Goal: Task Accomplishment & Management: Complete application form

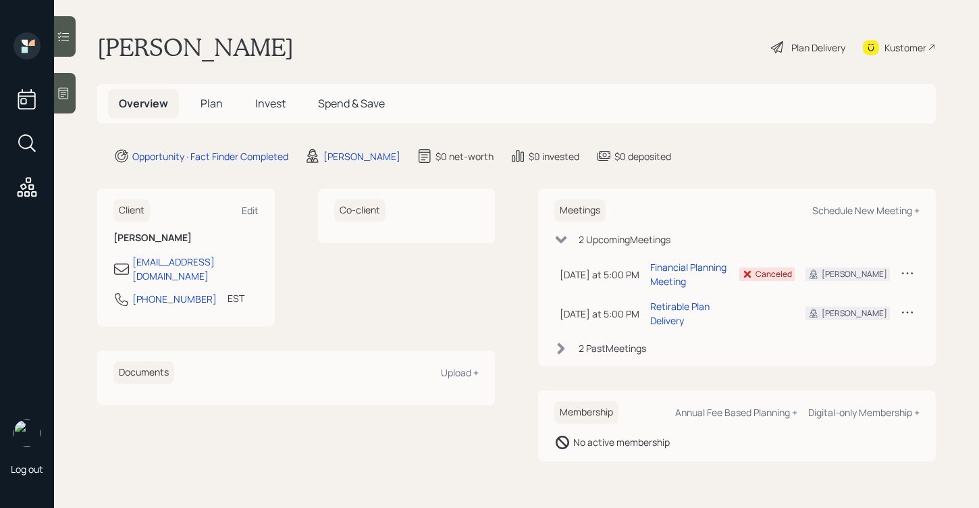
click at [69, 96] on icon at bounding box center [64, 93] width 14 height 14
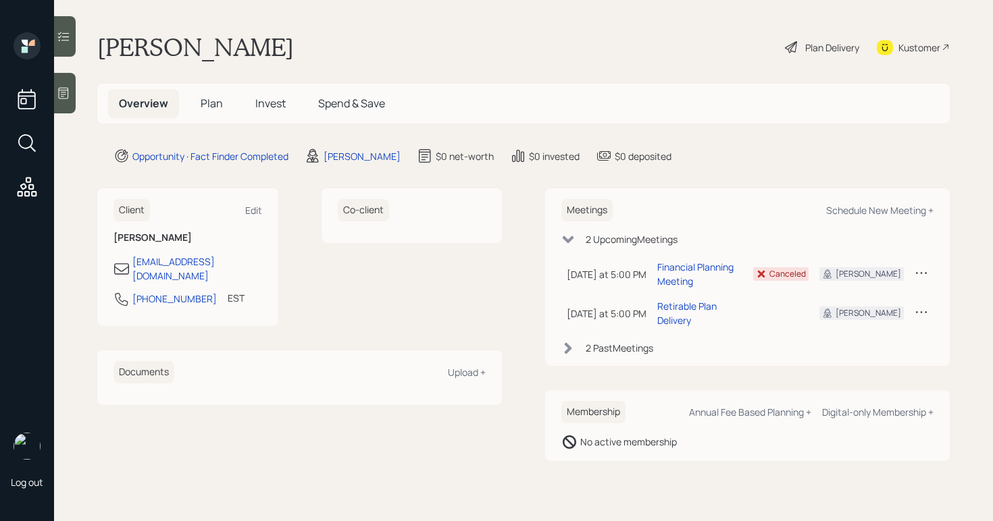
click at [794, 45] on icon at bounding box center [791, 47] width 12 height 12
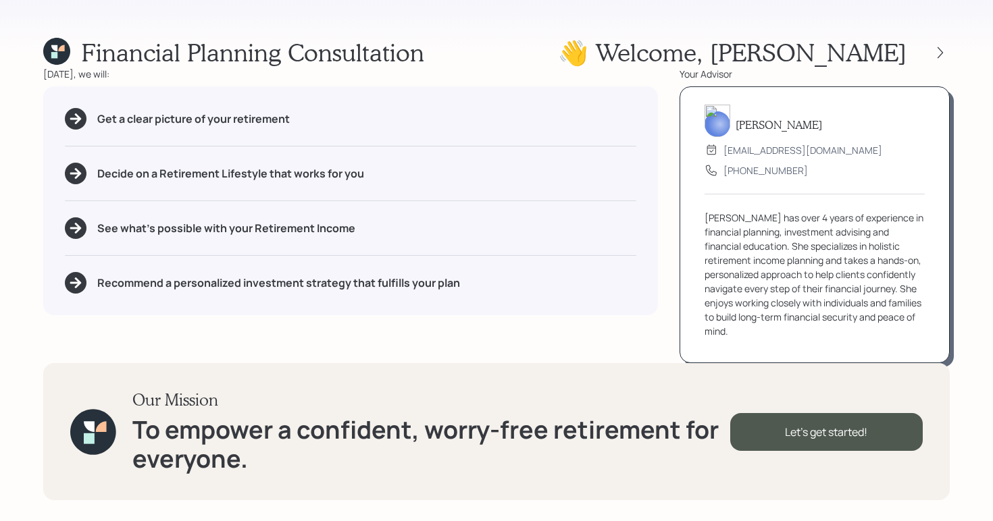
click at [730, 117] on img at bounding box center [718, 121] width 26 height 32
click at [715, 116] on img at bounding box center [718, 121] width 26 height 32
click at [789, 154] on div "advisor@retirable.com" at bounding box center [802, 150] width 159 height 14
drag, startPoint x: 814, startPoint y: 151, endPoint x: 733, endPoint y: 141, distance: 81.6
click at [733, 141] on div "Aleksandra Szegda advisor@retirable.com (833) 222-1807" at bounding box center [815, 144] width 220 height 66
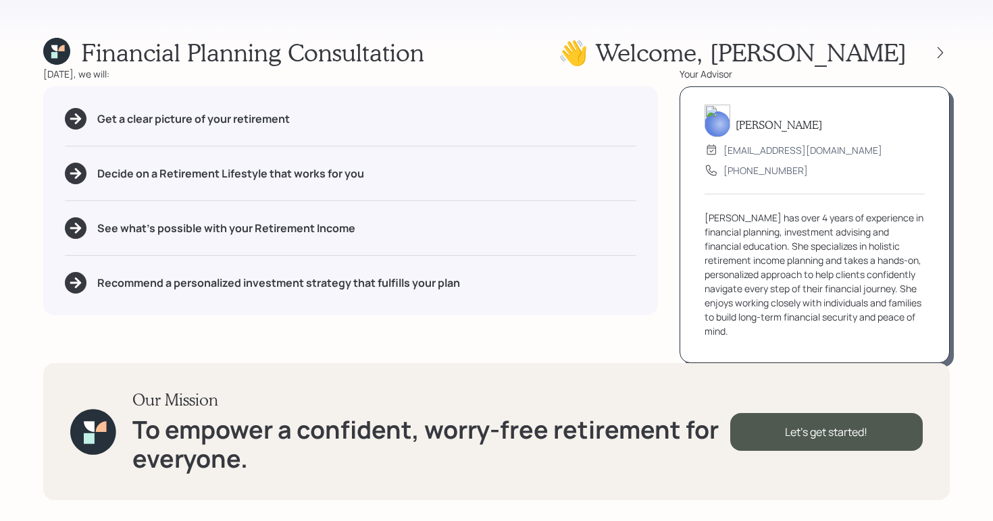
click at [636, 32] on div "Financial Planning Consultation 👋 Welcome , William Today, we will: Get a clear…" at bounding box center [496, 260] width 993 height 521
click at [744, 147] on div "advisor@retirable.com" at bounding box center [802, 150] width 159 height 14
drag, startPoint x: 560, startPoint y: 17, endPoint x: 556, endPoint y: 9, distance: 9.1
click at [563, 15] on div "Financial Planning Consultation 👋 Welcome , William Today, we will: Get a clear…" at bounding box center [496, 260] width 993 height 521
click at [937, 55] on icon at bounding box center [941, 53] width 14 height 14
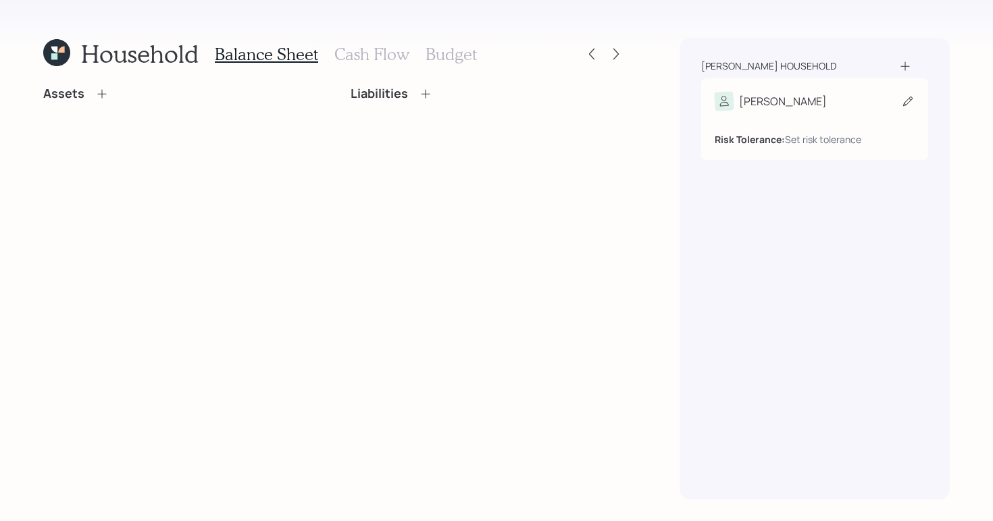
click at [773, 115] on div "Risk Tolerance: Set risk tolerance" at bounding box center [815, 129] width 200 height 36
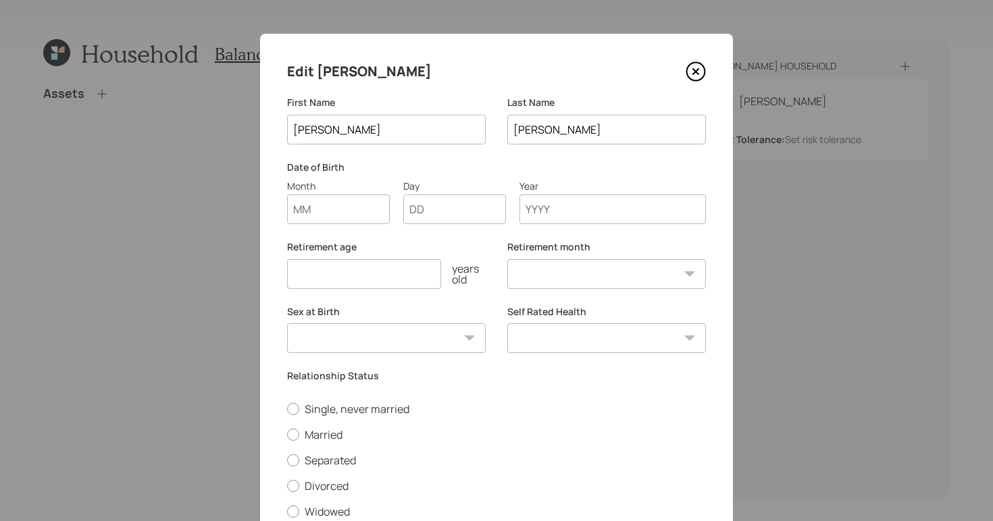
click at [378, 208] on input "Month" at bounding box center [338, 210] width 103 height 30
type input "01"
type input "1970"
select select "1"
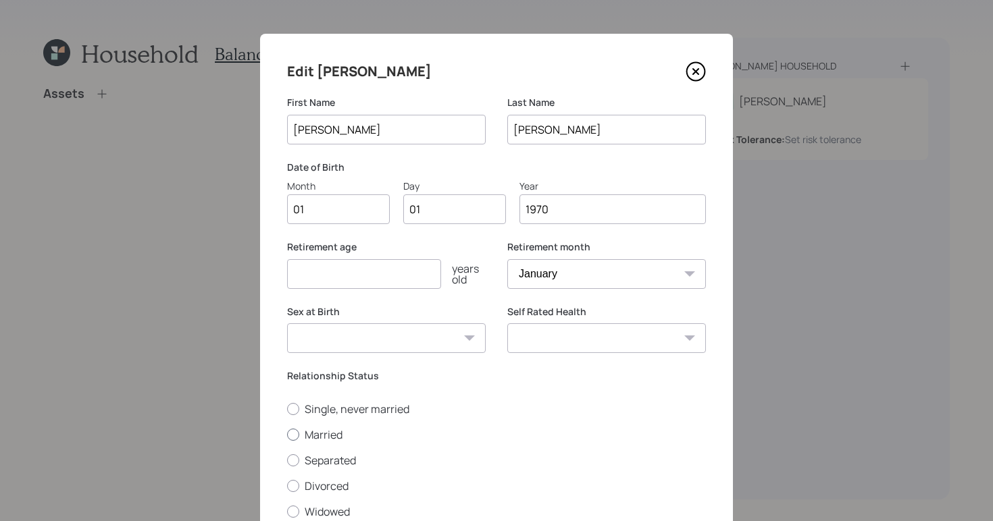
type input "1970"
click at [292, 440] on label "Married" at bounding box center [496, 435] width 419 height 15
click at [287, 435] on input "Married" at bounding box center [286, 434] width 1 height 1
radio input "true"
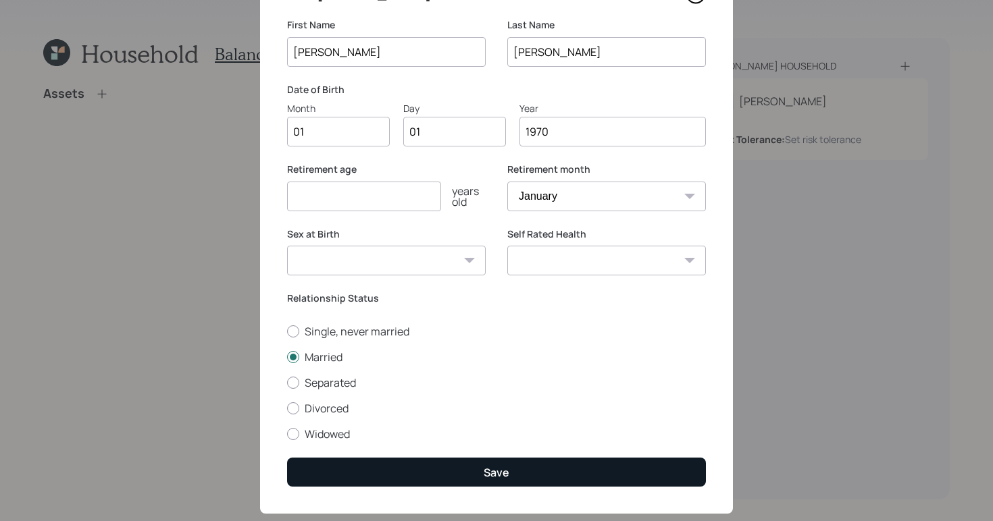
scroll to position [105, 0]
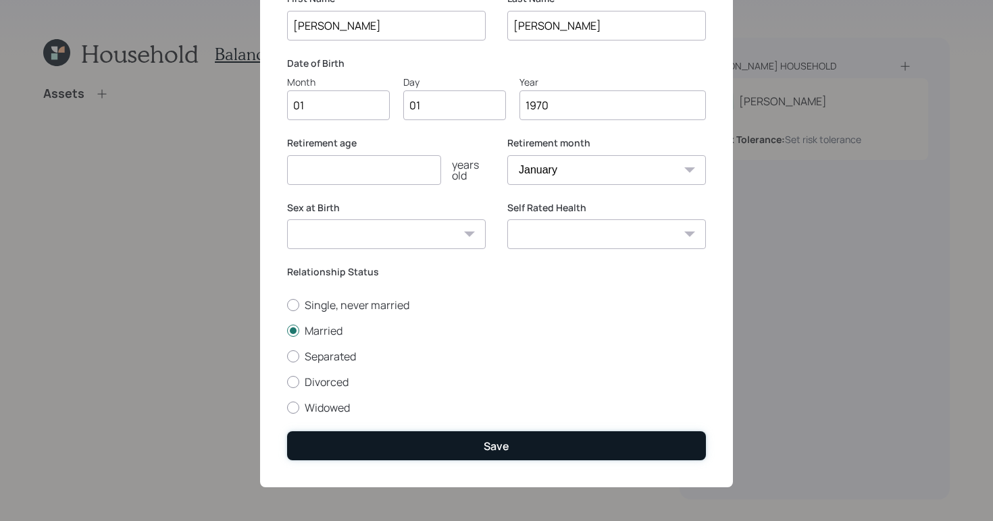
click at [438, 449] on button "Save" at bounding box center [496, 446] width 419 height 29
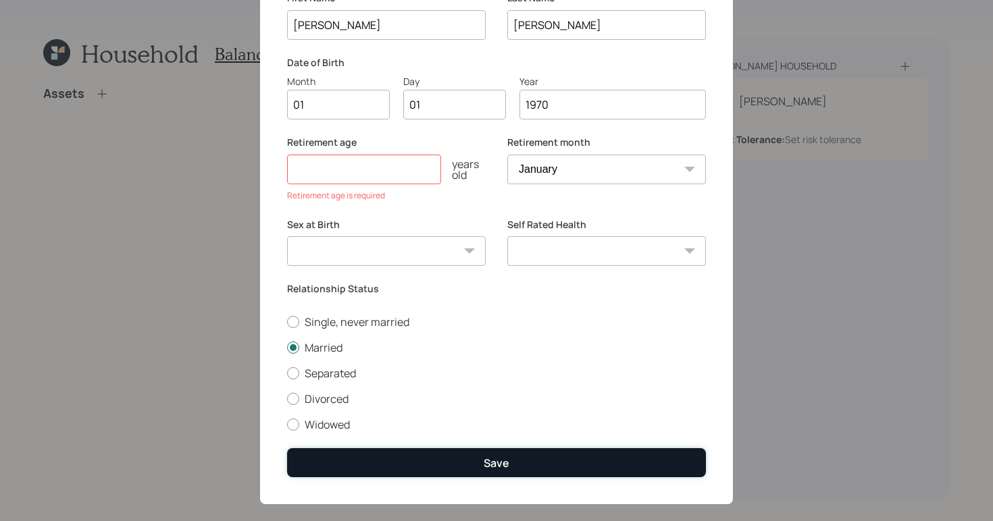
click at [517, 462] on button "Save" at bounding box center [496, 463] width 419 height 29
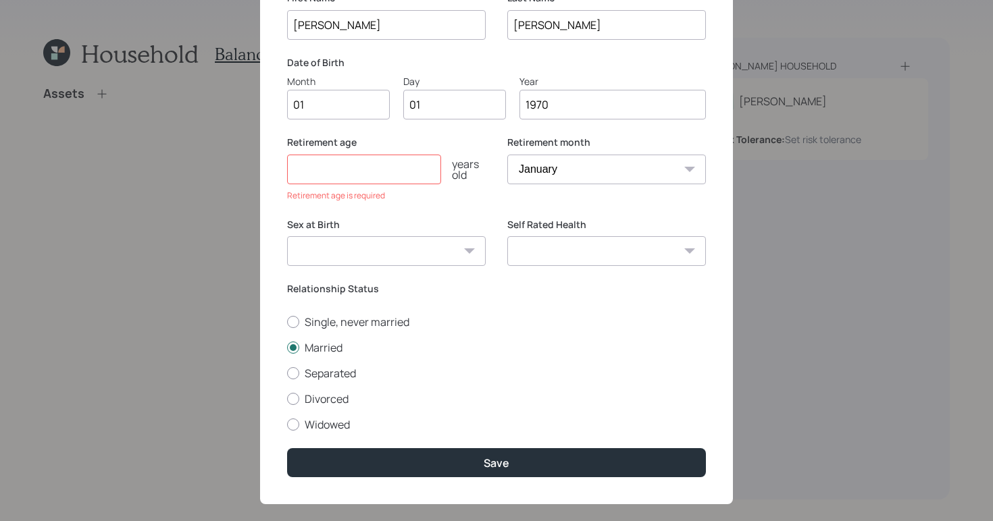
click at [361, 165] on input "number" at bounding box center [364, 170] width 154 height 30
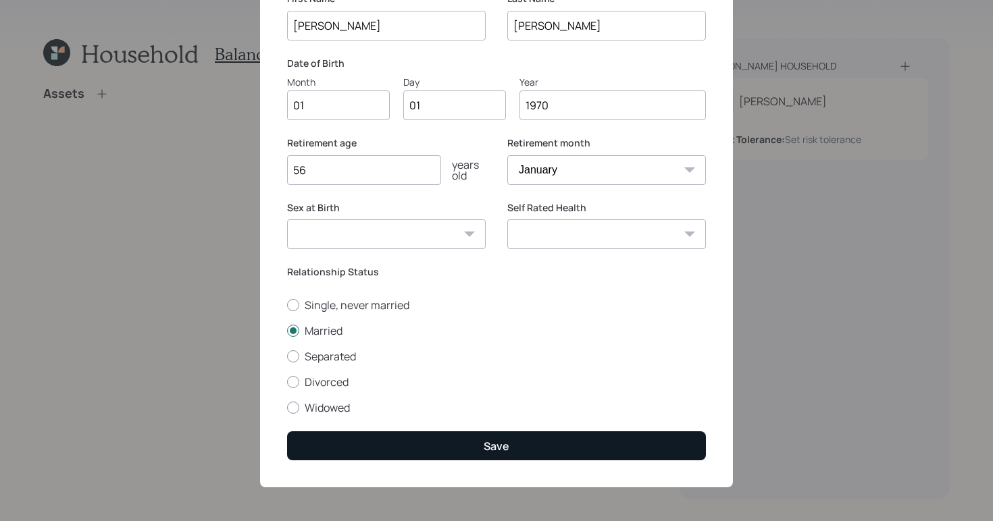
type input "56"
click at [485, 458] on button "Save" at bounding box center [496, 446] width 419 height 29
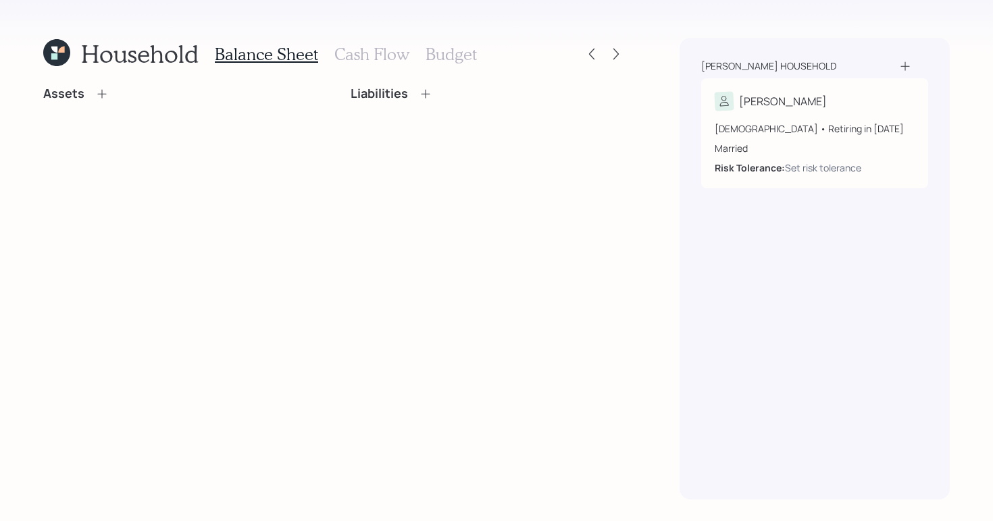
click at [898, 66] on icon at bounding box center [905, 66] width 14 height 14
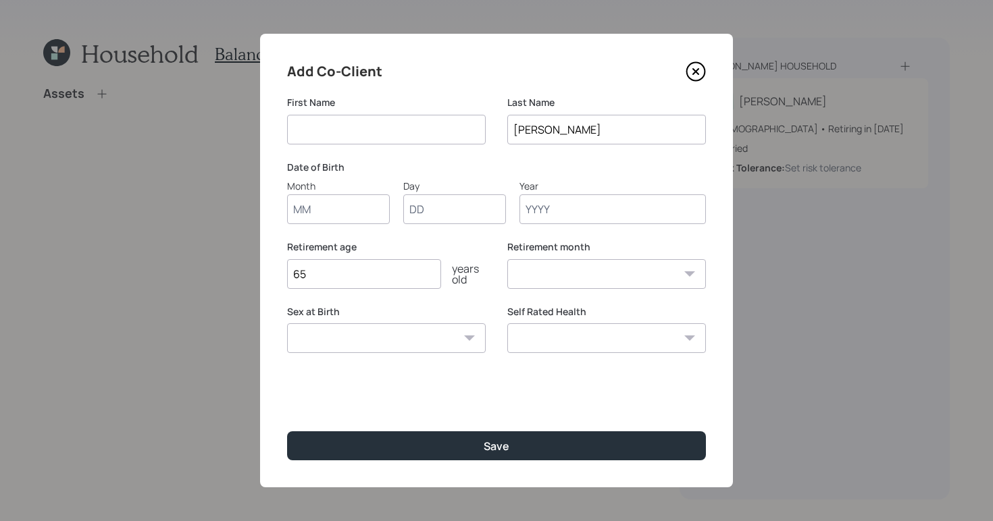
click at [381, 138] on input at bounding box center [386, 130] width 199 height 30
type input "Mrs"
click at [348, 204] on input "Month" at bounding box center [338, 210] width 103 height 30
type input "01"
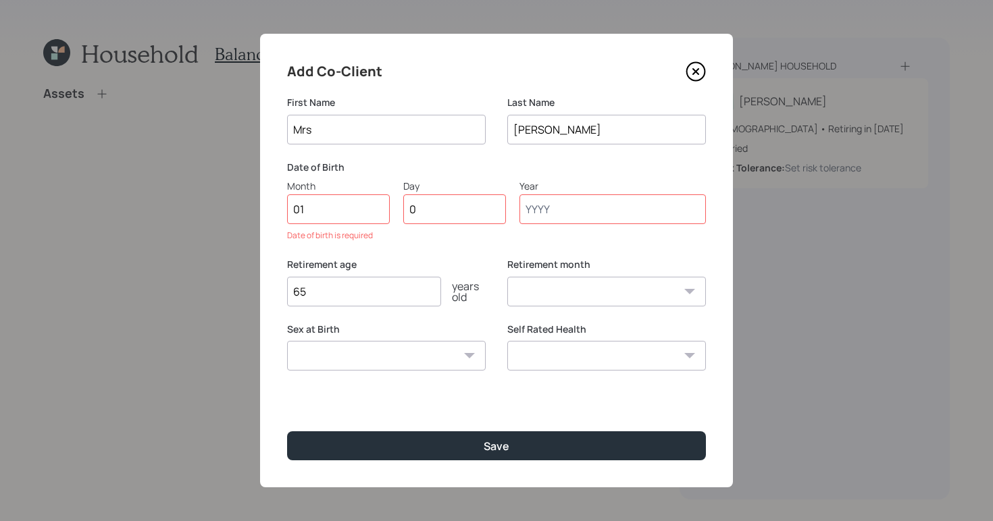
type input "01"
drag, startPoint x: 467, startPoint y: 203, endPoint x: 317, endPoint y: 154, distance: 158.5
click at [0, 0] on form "First Name Mrs Last Name Bappert Date of Birth Month 01 Day 01 Year Date of bir…" at bounding box center [0, 0] width 0 height 0
drag, startPoint x: 335, startPoint y: 215, endPoint x: 92, endPoint y: 159, distance: 249.4
click at [96, 164] on div "Add Co-Client First Name Mrs Last Name Bappert Date of Birth Month 01 Day Year …" at bounding box center [496, 260] width 993 height 521
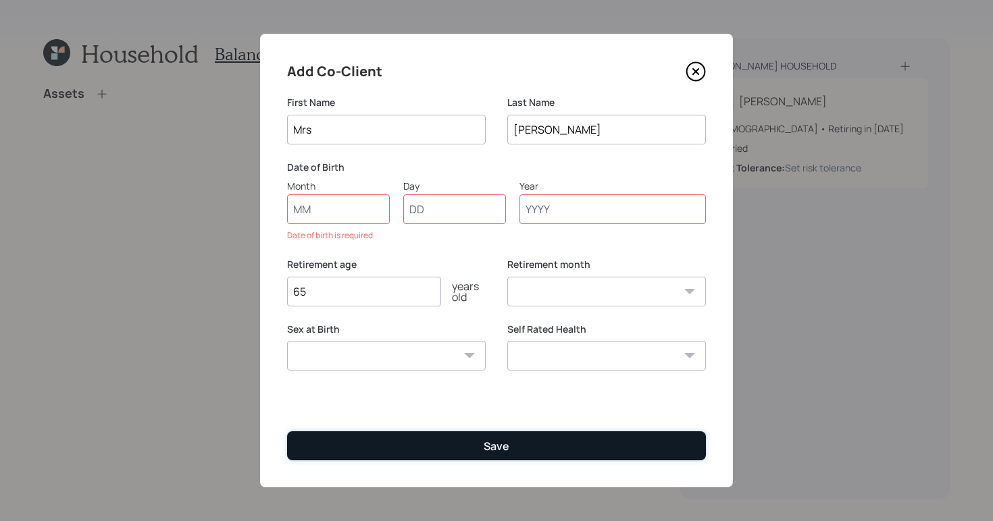
click at [493, 442] on div "Save" at bounding box center [497, 446] width 26 height 15
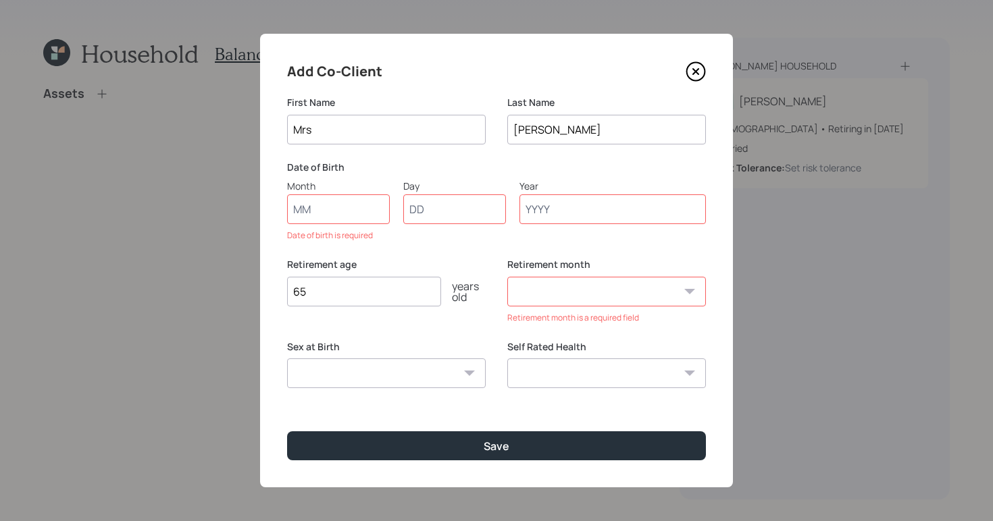
click at [339, 199] on input "Month" at bounding box center [338, 210] width 103 height 30
type input "01"
click at [663, 292] on select "January February March April May June July August September October November De…" at bounding box center [606, 292] width 199 height 30
select select "1"
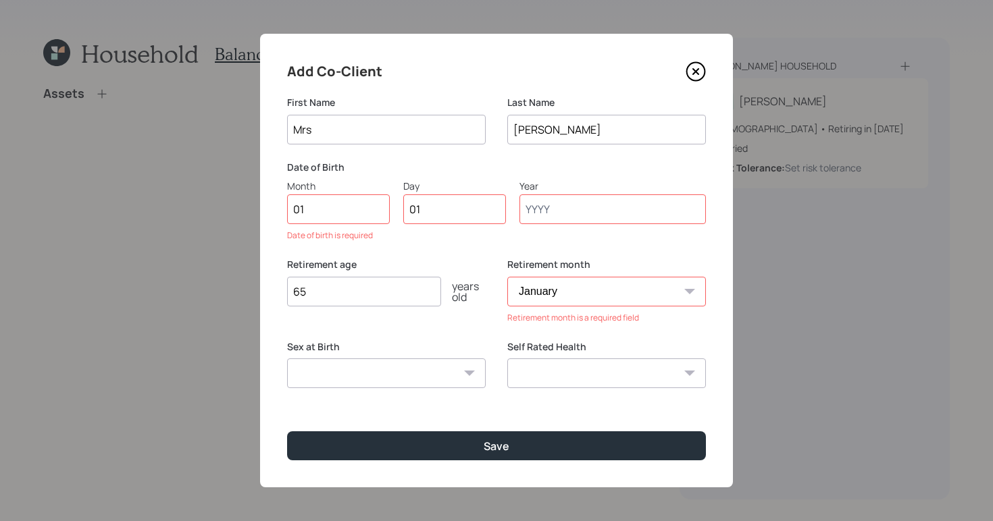
click at [507, 277] on select "January February March April May June July August September October November De…" at bounding box center [606, 292] width 199 height 30
drag, startPoint x: 401, startPoint y: 290, endPoint x: 190, endPoint y: 267, distance: 212.8
click at [190, 267] on div "Add Co-Client First Name Mrs Last Name Bappert Date of Birth Month 01 Day 01 Ye…" at bounding box center [496, 260] width 993 height 521
type input "55"
click at [563, 201] on input "Year" at bounding box center [612, 210] width 186 height 30
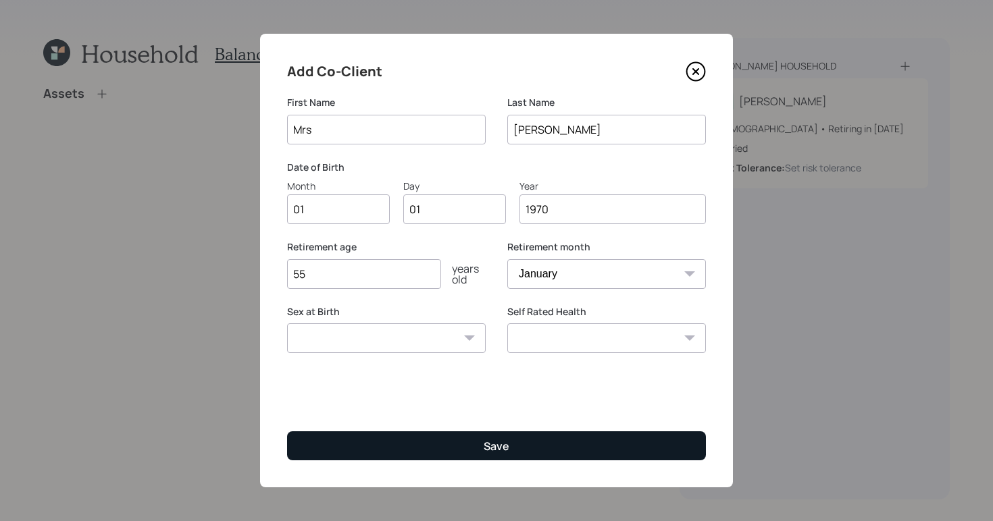
type input "1970"
click at [531, 440] on button "Save" at bounding box center [496, 446] width 419 height 29
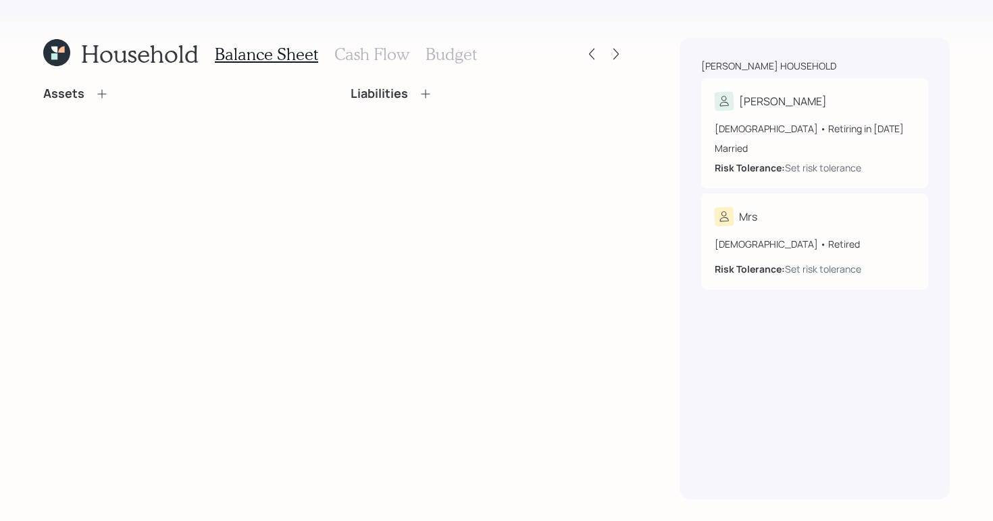
click at [101, 96] on icon at bounding box center [101, 93] width 9 height 9
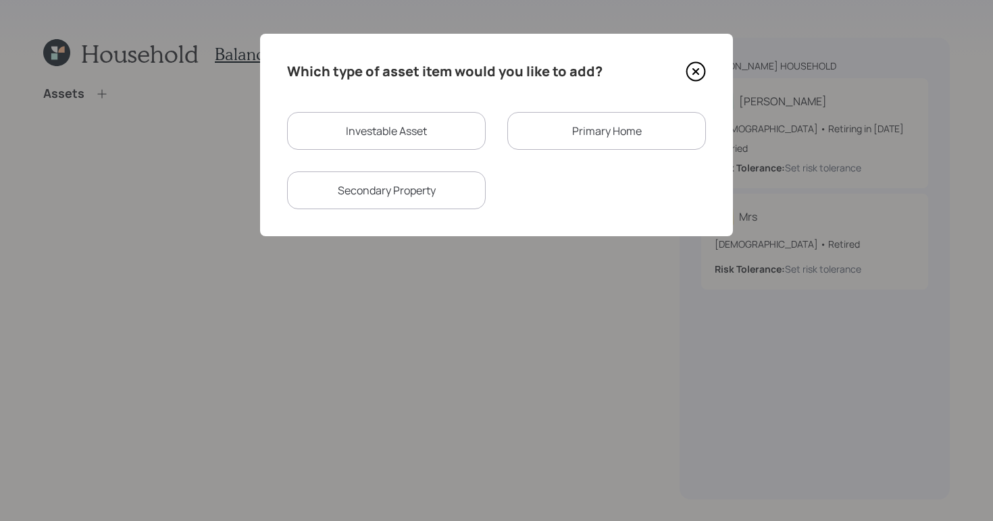
click at [388, 125] on div "Investable Asset" at bounding box center [386, 131] width 199 height 38
select select "taxable"
select select "balanced"
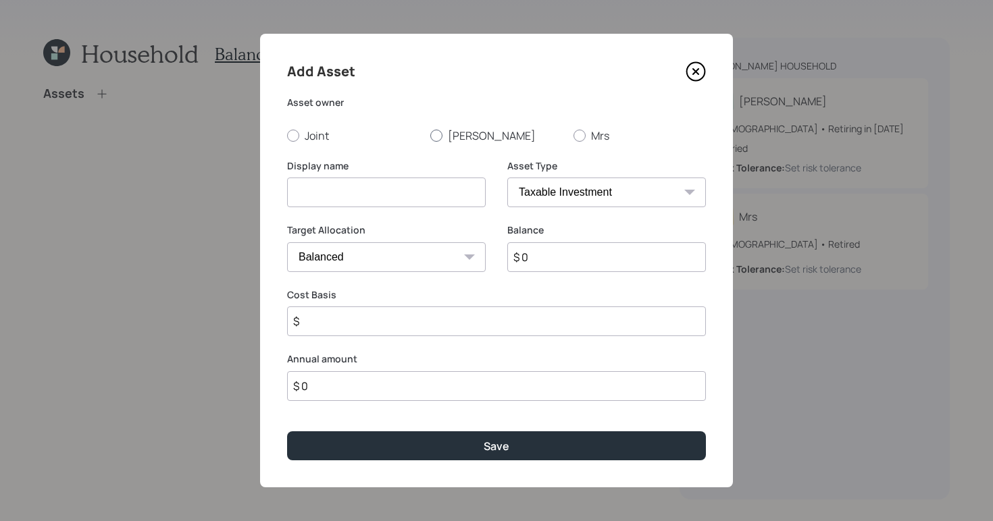
click at [440, 131] on div at bounding box center [436, 136] width 12 height 12
click at [430, 135] on input "William" at bounding box center [430, 135] width 1 height 1
radio input "true"
click at [422, 186] on input at bounding box center [386, 193] width 199 height 30
type input "Crypto brokerage"
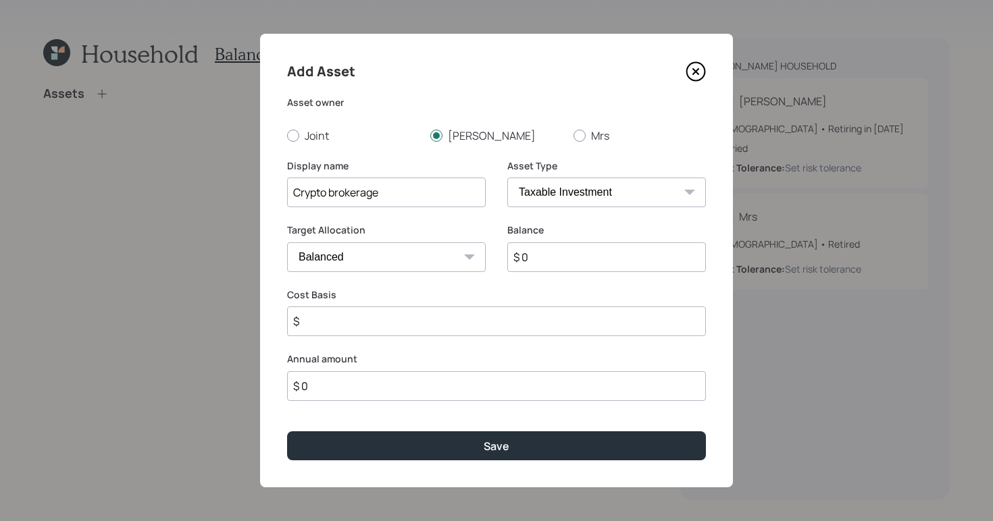
click at [588, 197] on select "SEP IRA IRA Roth IRA 401(k) Roth 401(k) 403(b) Roth 403(b) 457(b) Roth 457(b) H…" at bounding box center [606, 193] width 199 height 30
click at [507, 178] on select "SEP IRA IRA Roth IRA 401(k) Roth 401(k) 403(b) Roth 403(b) 457(b) Roth 457(b) H…" at bounding box center [606, 193] width 199 height 30
click at [601, 243] on input "$ 0" at bounding box center [606, 258] width 199 height 30
click at [594, 263] on input "$ 0" at bounding box center [606, 258] width 199 height 30
type input "$ 50,000"
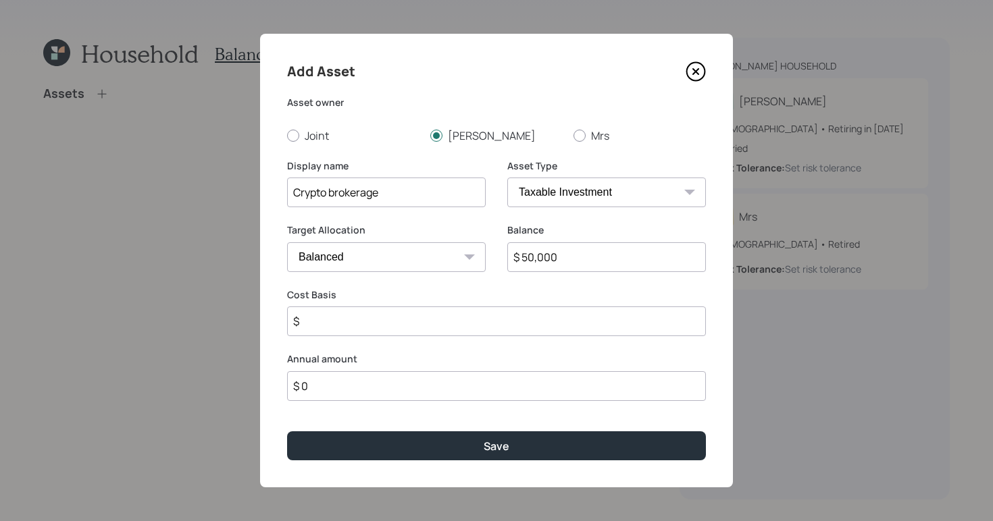
click at [478, 326] on input "$" at bounding box center [496, 322] width 419 height 30
click at [531, 432] on div "Add Asset Asset owner Joint William Mrs Display name Crypto brokerage Asset Typ…" at bounding box center [496, 261] width 473 height 454
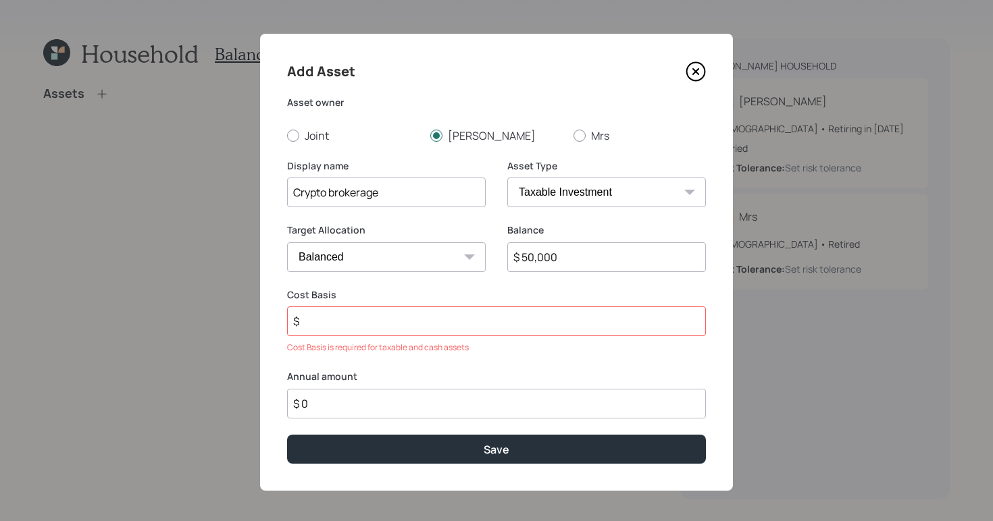
click at [485, 330] on input "$" at bounding box center [496, 322] width 419 height 30
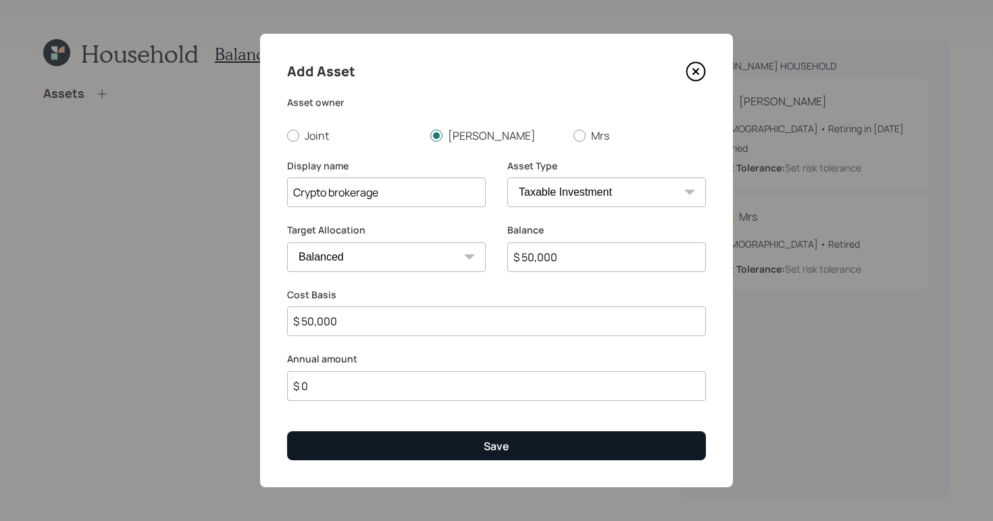
type input "$ 50,000"
click at [447, 445] on button "Save" at bounding box center [496, 446] width 419 height 29
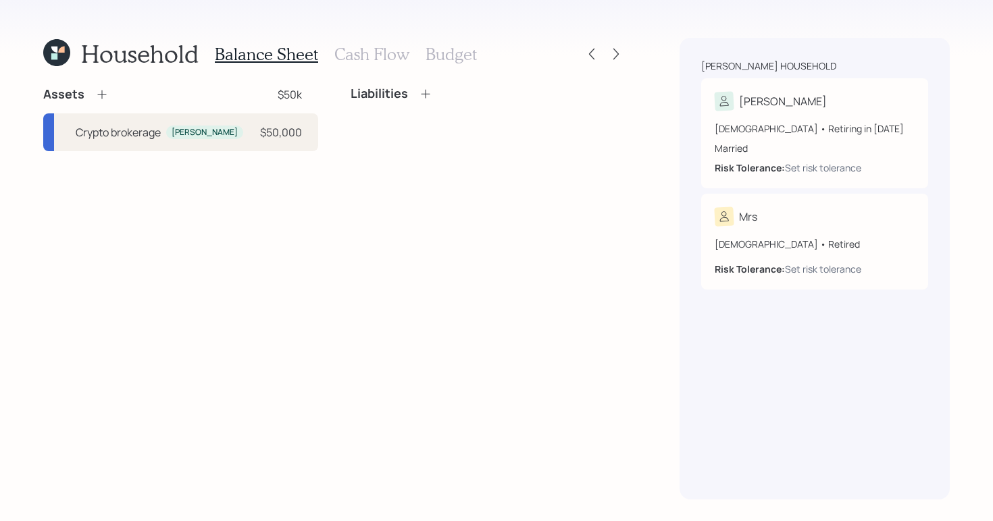
click at [361, 56] on h3 "Cash Flow" at bounding box center [371, 55] width 75 height 20
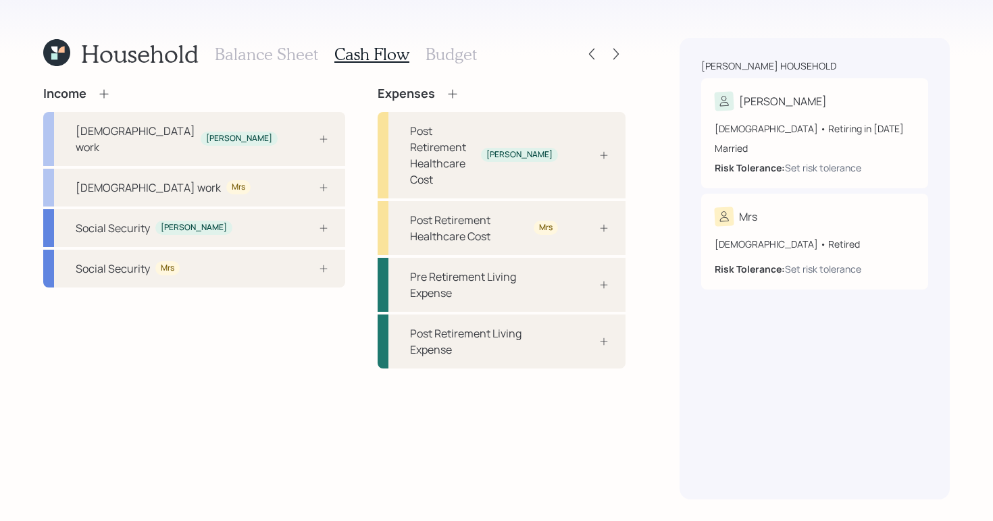
drag, startPoint x: 114, startPoint y: 89, endPoint x: 107, endPoint y: 92, distance: 7.9
click at [114, 89] on div "Income" at bounding box center [194, 93] width 302 height 15
click at [107, 92] on icon at bounding box center [104, 94] width 14 height 14
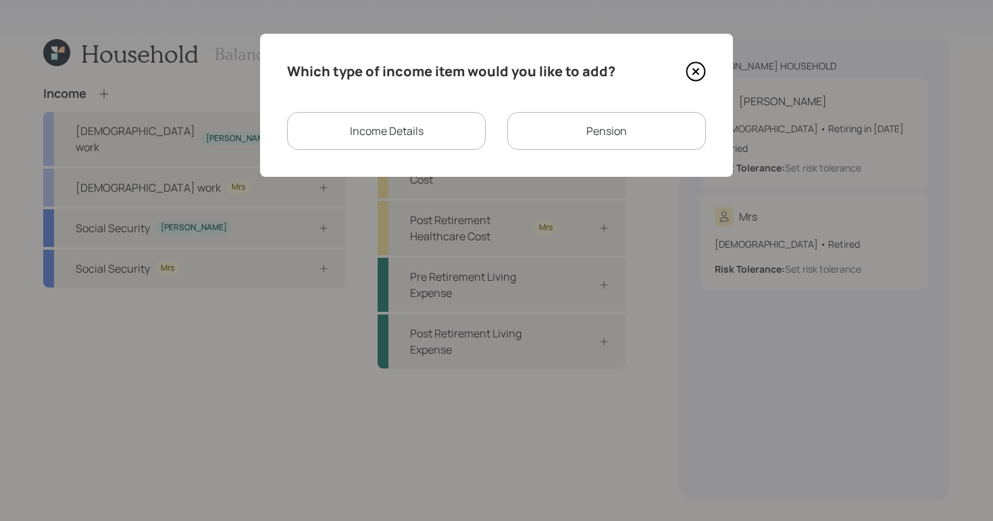
click at [548, 136] on div "Pension" at bounding box center [606, 131] width 199 height 38
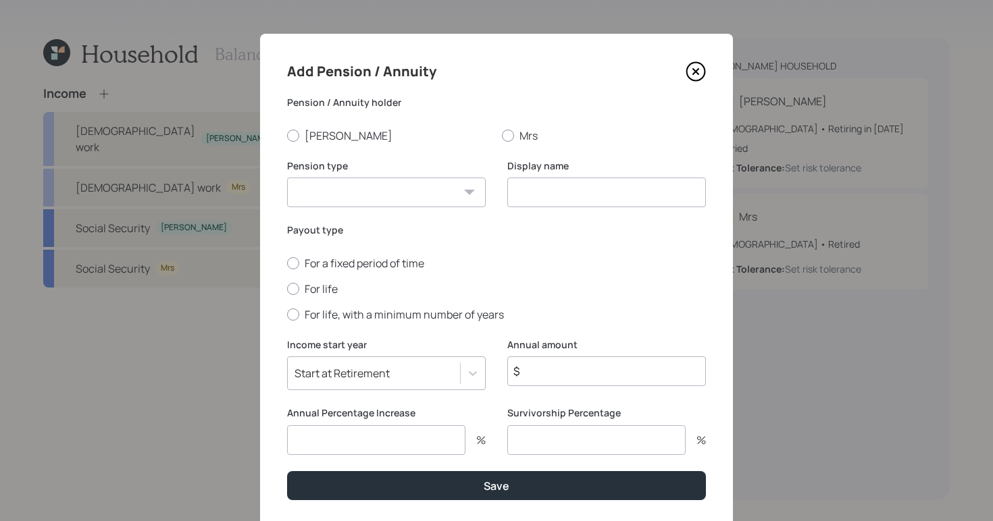
click at [281, 139] on div "Add Pension / Annuity Pension / Annuity holder William Mrs Pension type Pension…" at bounding box center [496, 281] width 473 height 494
click at [287, 137] on div at bounding box center [293, 136] width 12 height 12
click at [286, 136] on input "William" at bounding box center [286, 135] width 1 height 1
radio input "true"
click at [355, 192] on select "Pension Annuity" at bounding box center [386, 193] width 199 height 30
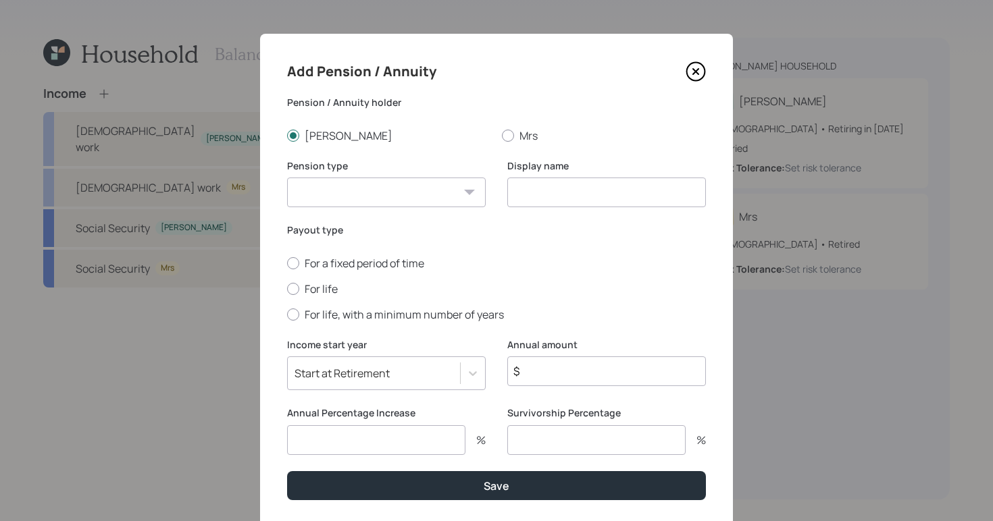
select select "pension"
click at [287, 178] on select "Pension Annuity" at bounding box center [386, 193] width 199 height 30
click at [507, 197] on input at bounding box center [606, 193] width 199 height 30
type input "William's Pension"
click at [288, 290] on div at bounding box center [293, 289] width 12 height 12
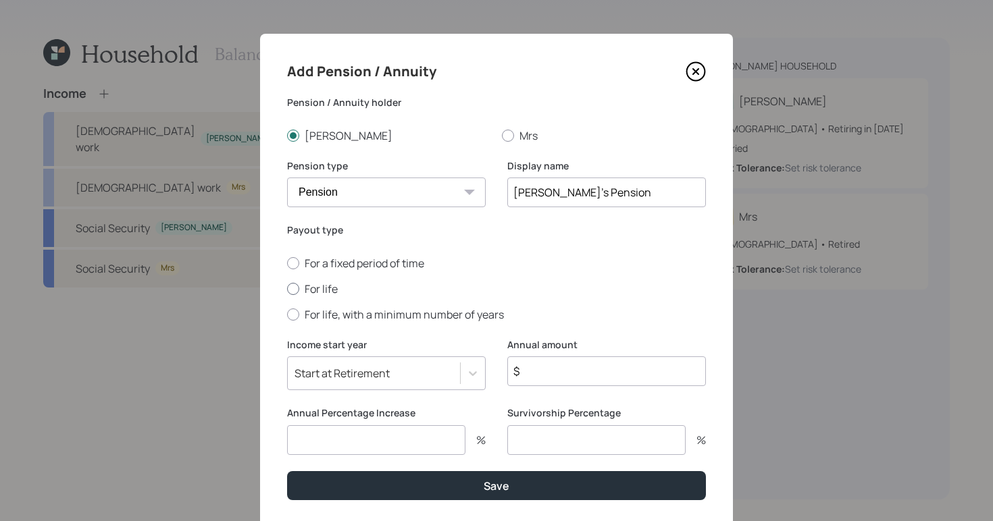
click at [287, 289] on input "For life" at bounding box center [286, 288] width 1 height 1
radio input "true"
click at [634, 375] on input "$" at bounding box center [606, 372] width 199 height 30
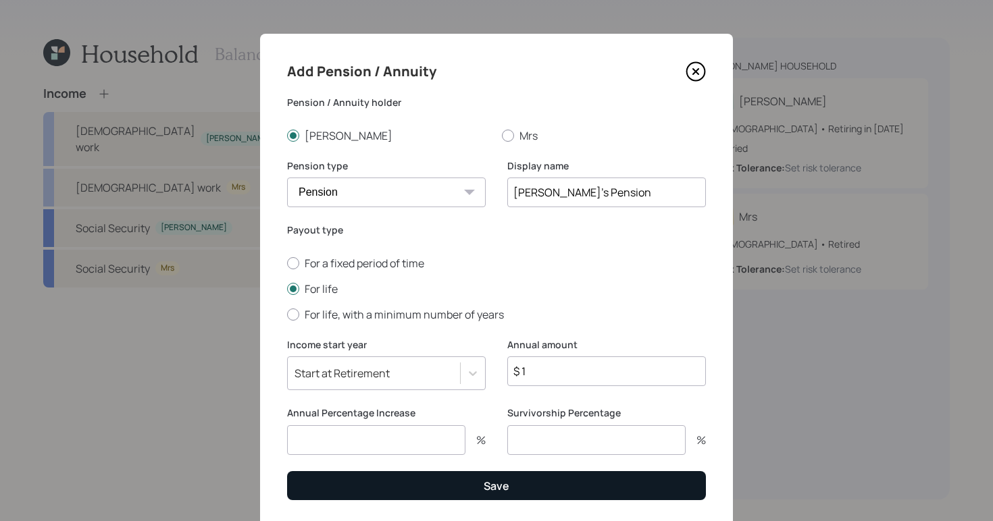
type input "$ 1"
click at [455, 480] on button "Save" at bounding box center [496, 486] width 419 height 29
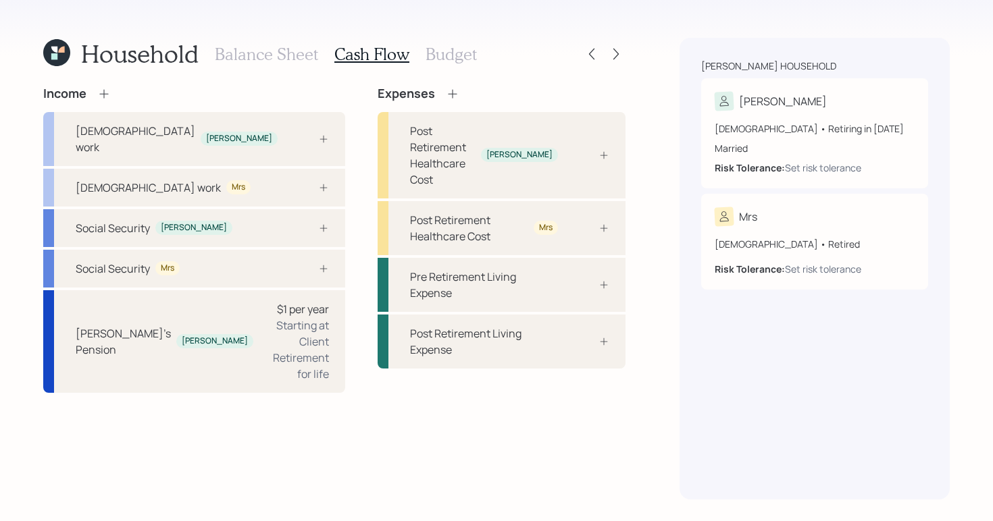
click at [258, 45] on h3 "Balance Sheet" at bounding box center [266, 55] width 103 height 20
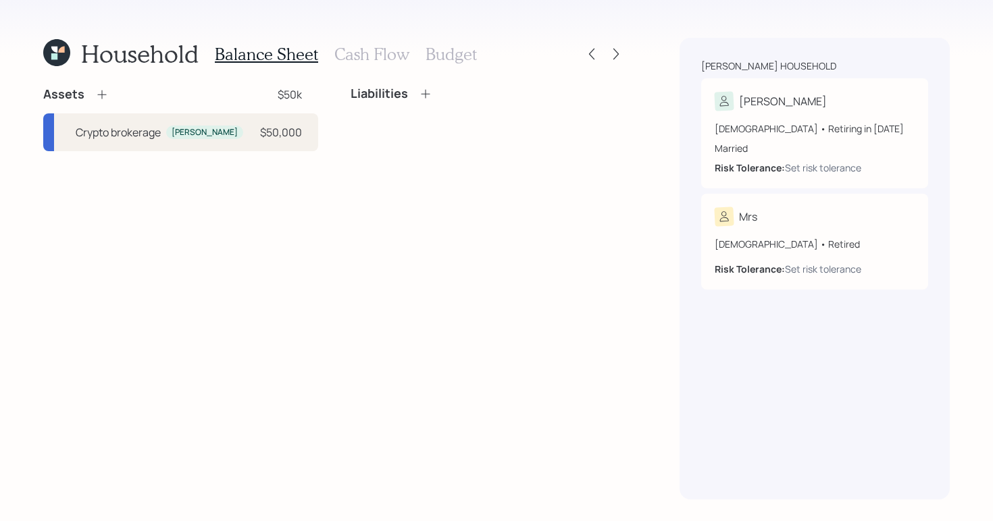
click at [373, 55] on h3 "Cash Flow" at bounding box center [371, 55] width 75 height 20
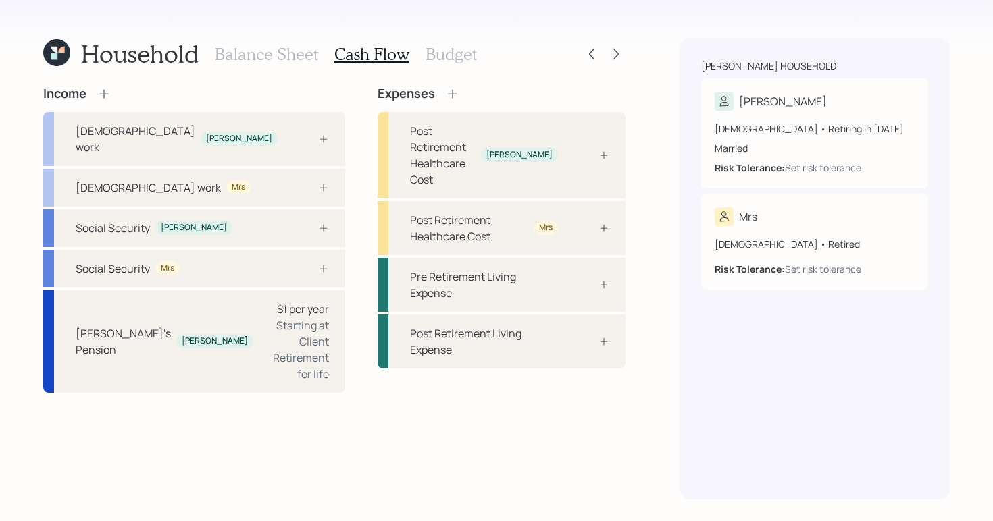
click at [459, 59] on h3 "Budget" at bounding box center [451, 55] width 51 height 20
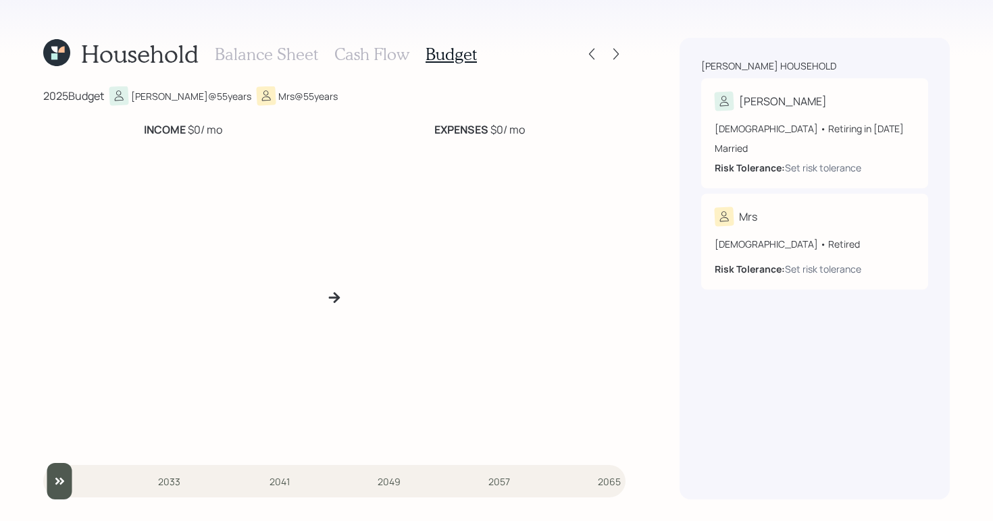
click at [612, 68] on div "Household Balance Sheet Cash Flow Budget" at bounding box center [334, 54] width 582 height 32
click at [616, 64] on div "Household Balance Sheet Cash Flow Budget" at bounding box center [334, 54] width 582 height 32
click at [615, 61] on div at bounding box center [616, 54] width 19 height 19
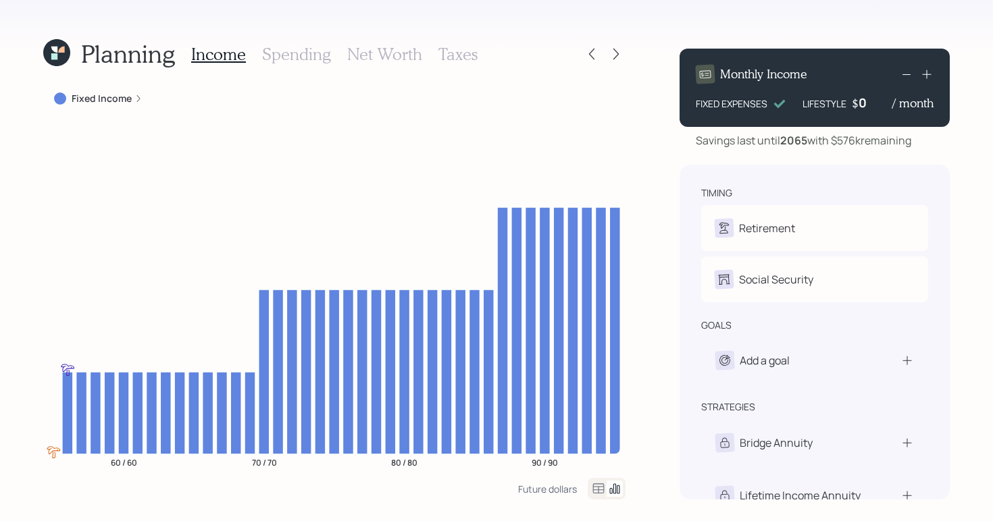
click at [142, 91] on div "Fixed Income" at bounding box center [98, 98] width 110 height 24
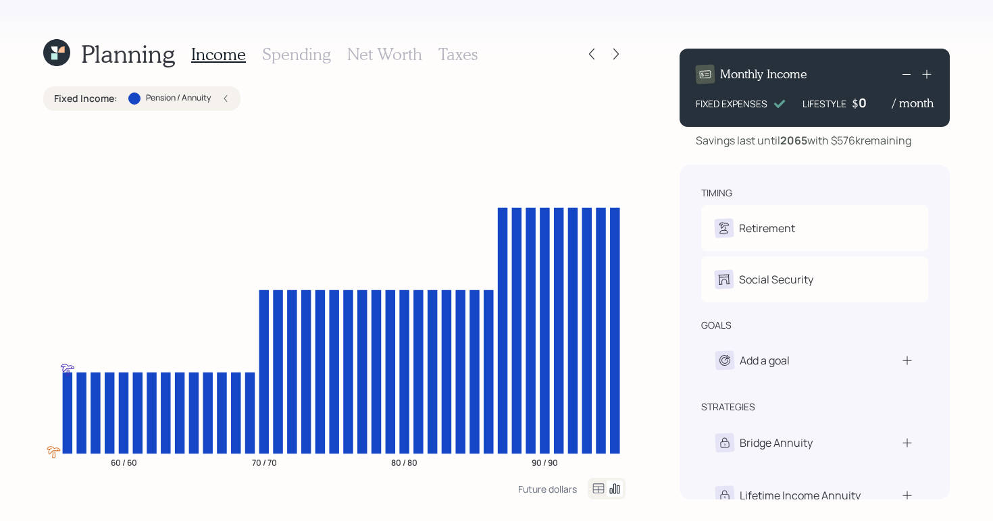
click at [211, 94] on div "Fixed Income : Pension / Annuity" at bounding box center [142, 99] width 176 height 14
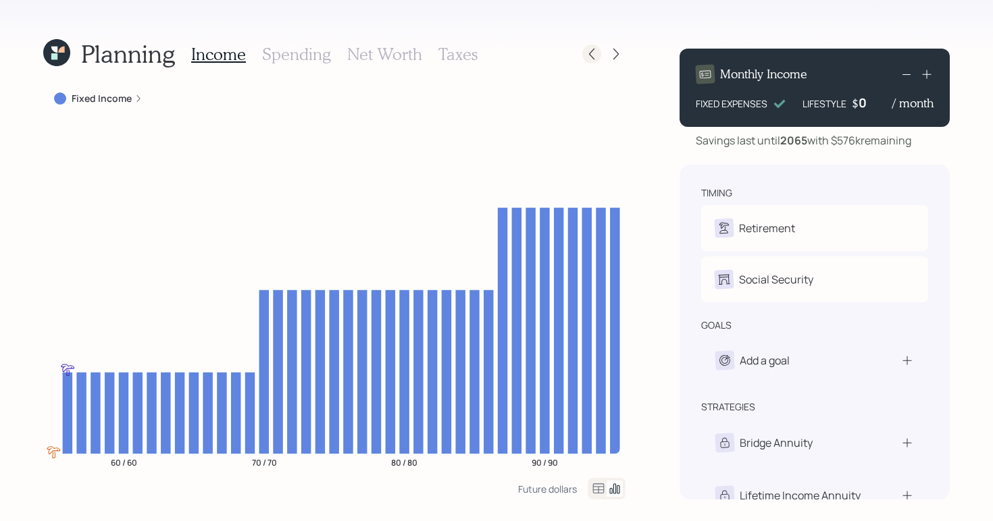
click at [591, 47] on icon at bounding box center [592, 54] width 14 height 14
